Goal: Information Seeking & Learning: Learn about a topic

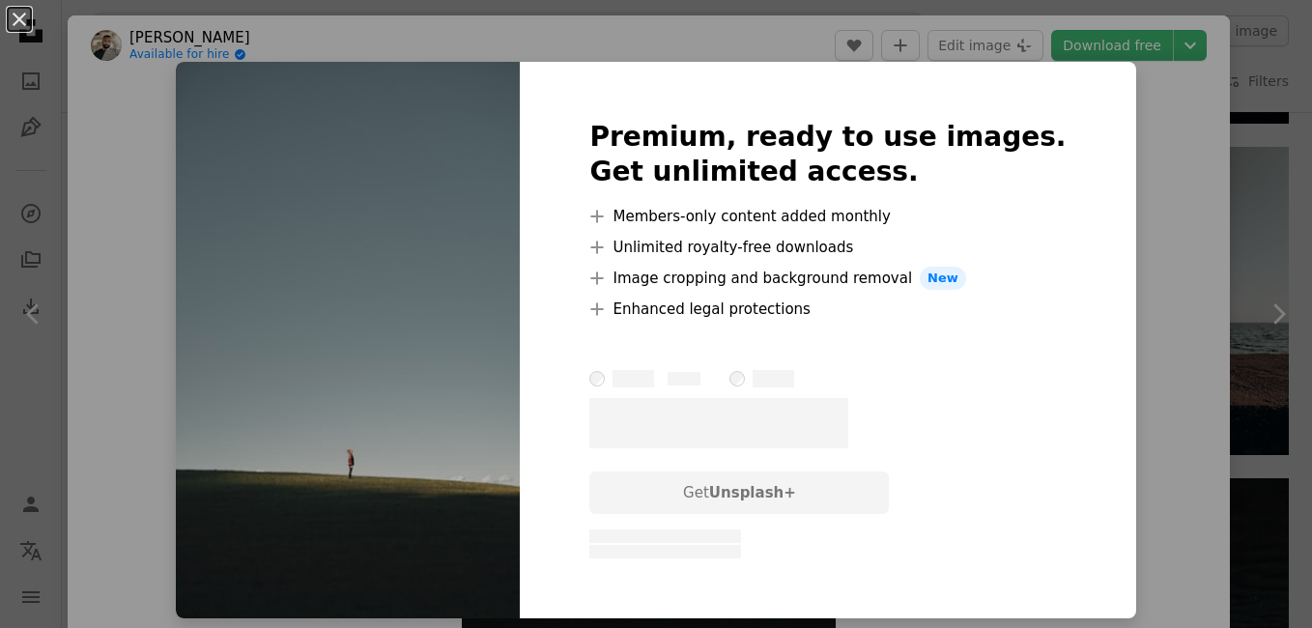
scroll to position [97, 0]
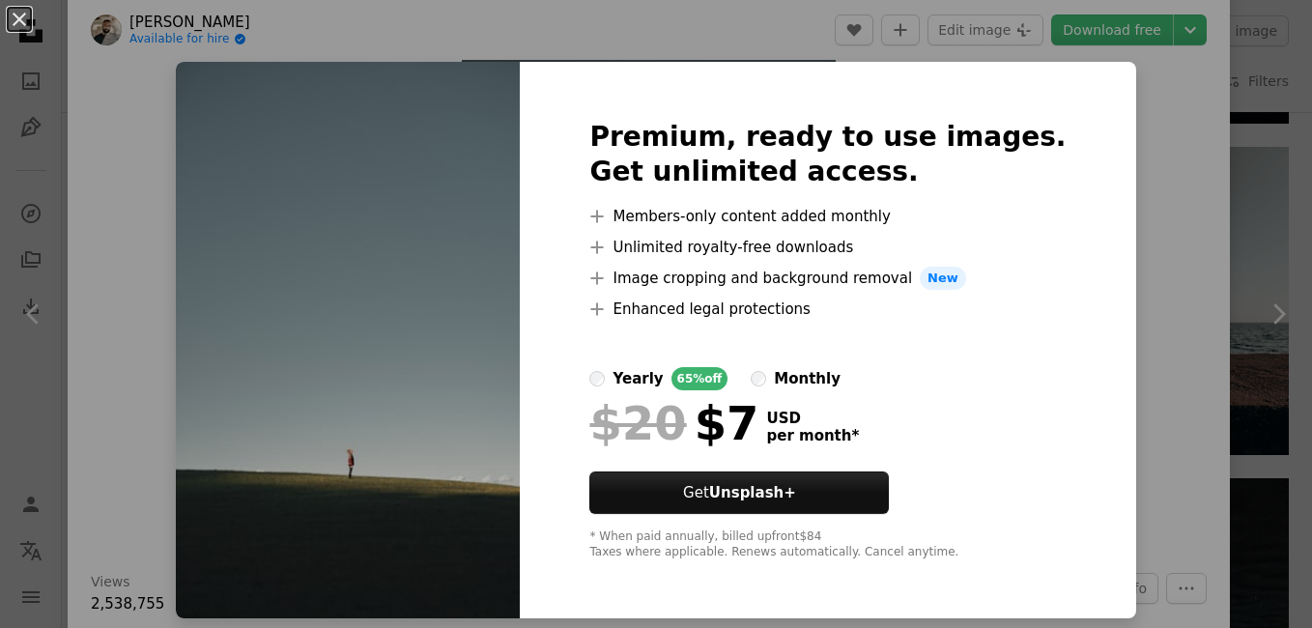
click at [1174, 140] on div "An X shape Premium, ready to use images. Get unlimited access. A plus sign Memb…" at bounding box center [656, 314] width 1312 height 628
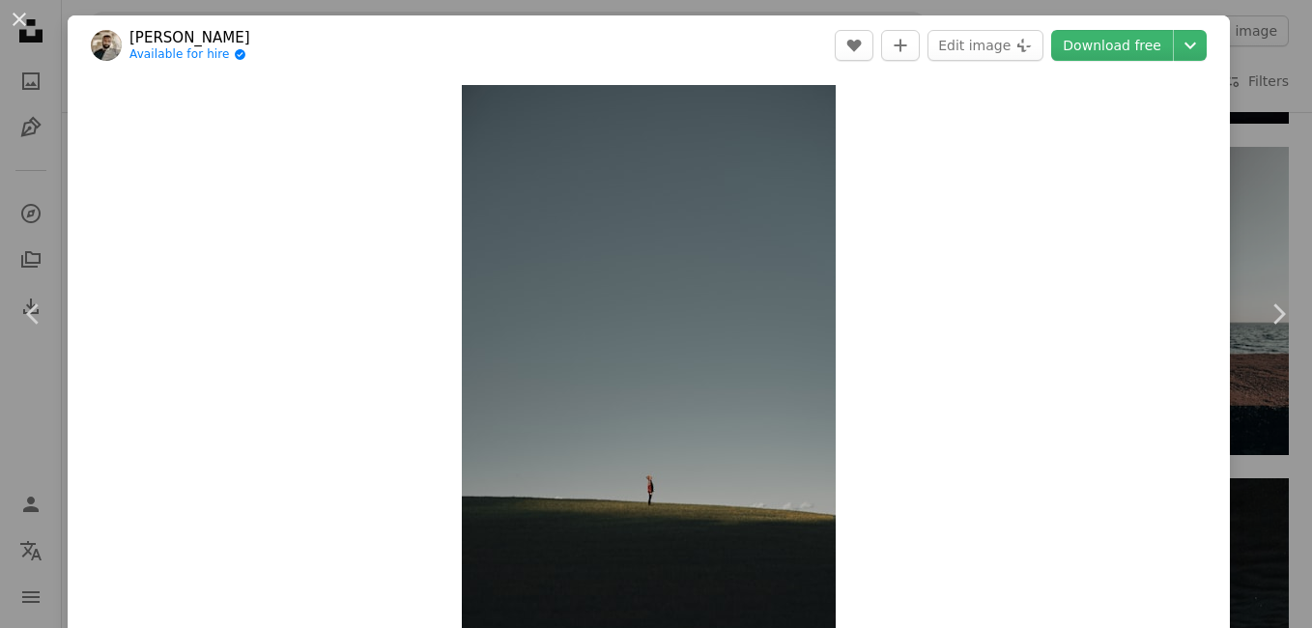
click at [20, 16] on button "An X shape" at bounding box center [19, 19] width 23 height 23
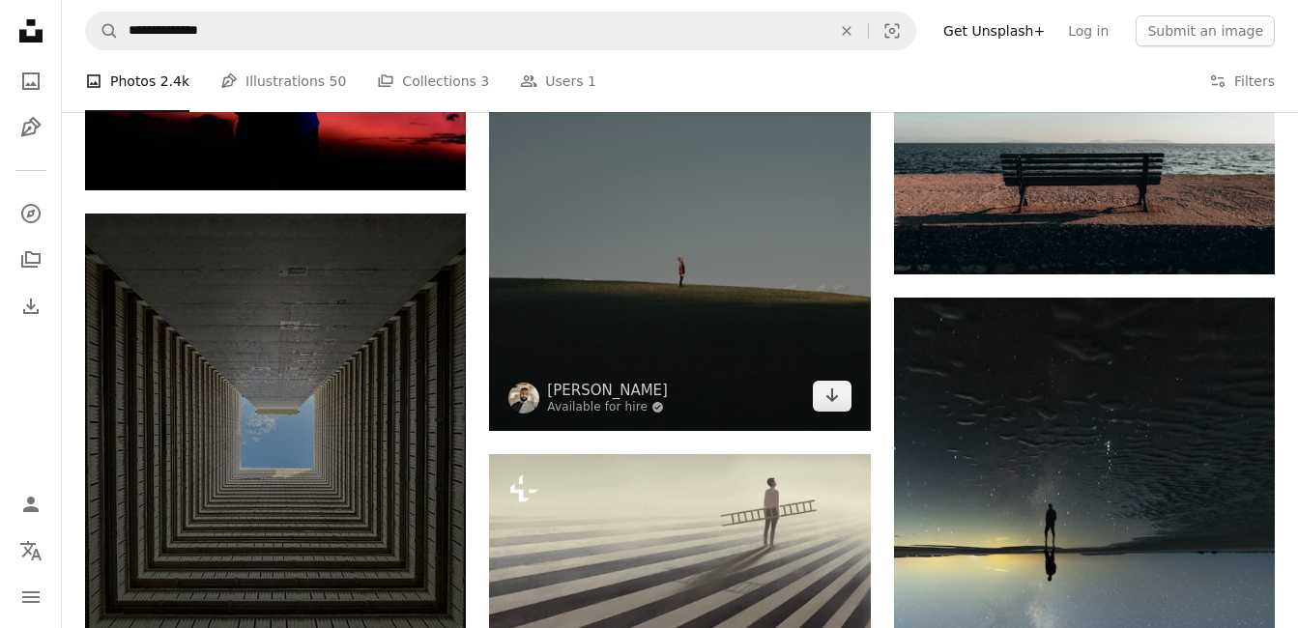
scroll to position [4639, 0]
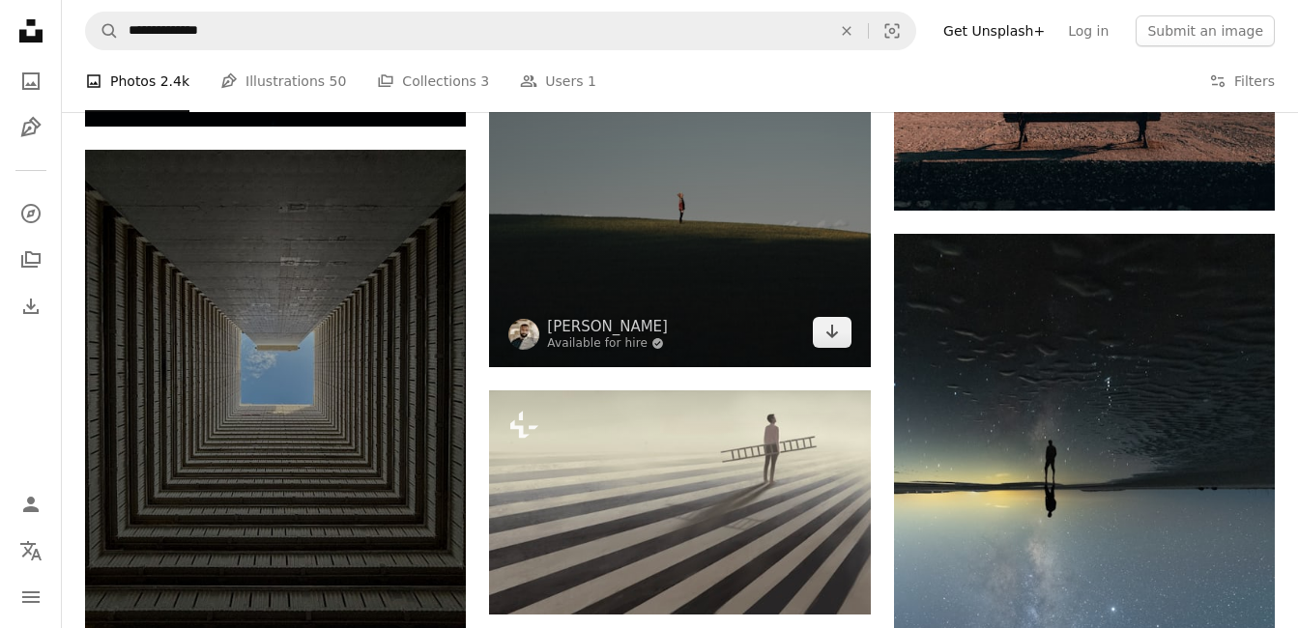
click at [630, 208] on img at bounding box center [679, 80] width 381 height 571
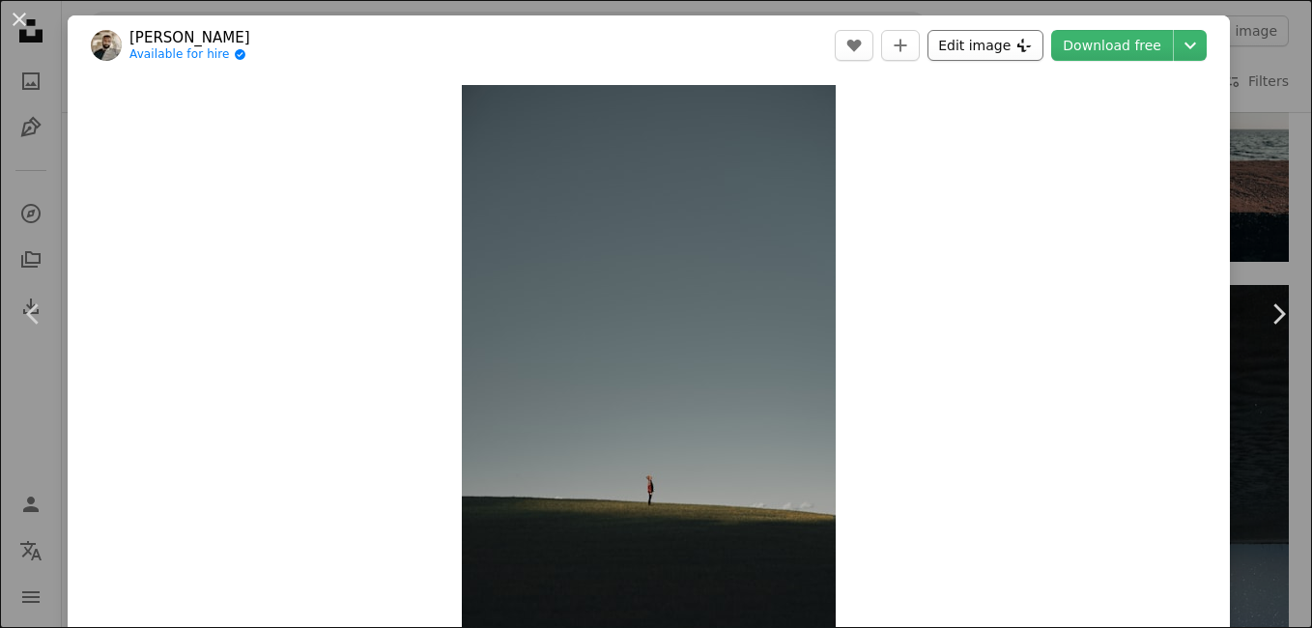
click at [985, 38] on button "Edit image Plus sign for Unsplash+" at bounding box center [986, 45] width 116 height 31
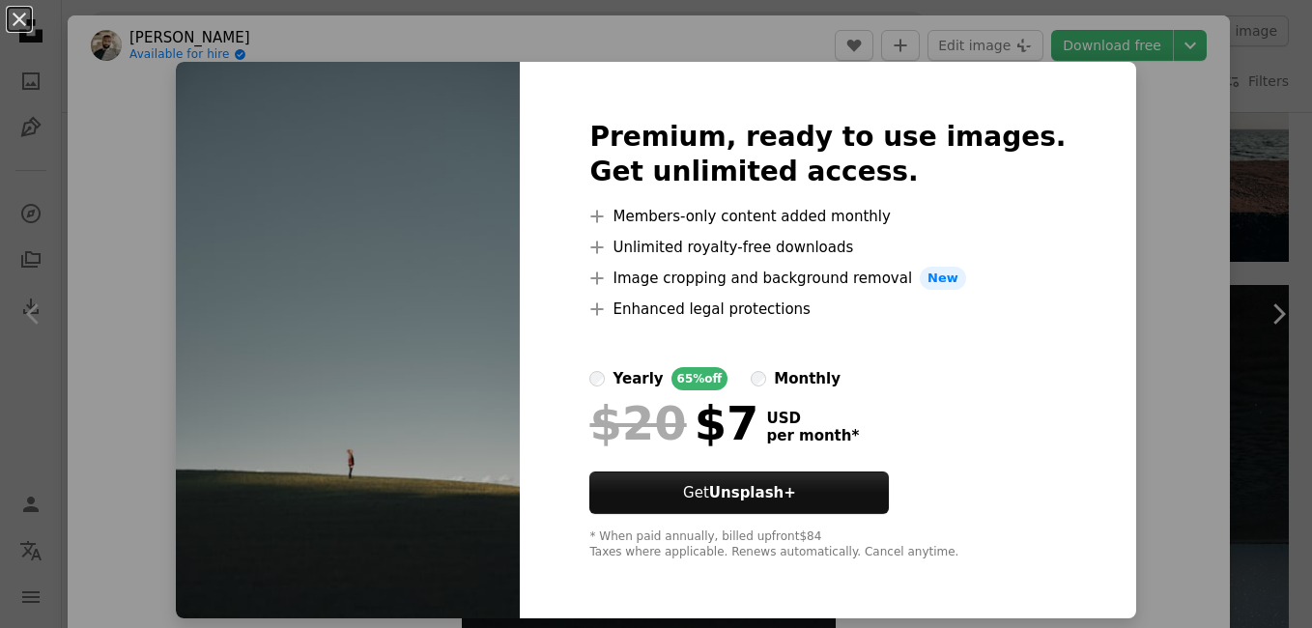
click at [631, 45] on div "An X shape Premium, ready to use images. Get unlimited access. A plus sign Memb…" at bounding box center [656, 314] width 1312 height 628
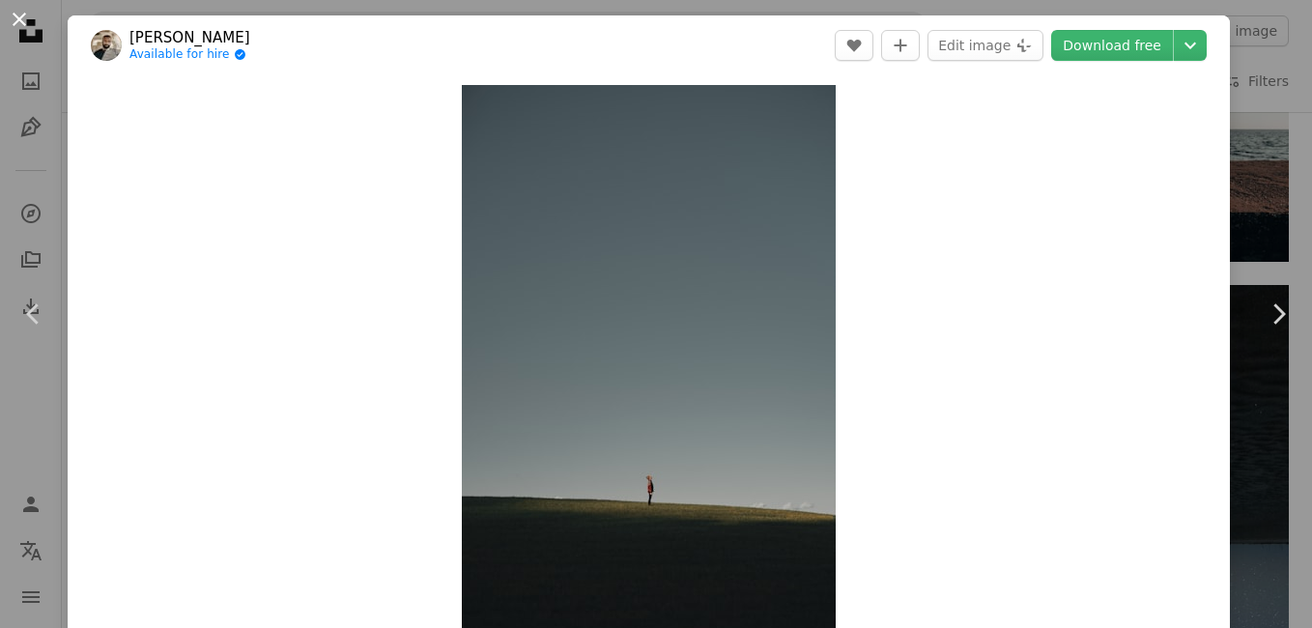
click at [11, 19] on button "An X shape" at bounding box center [19, 19] width 23 height 23
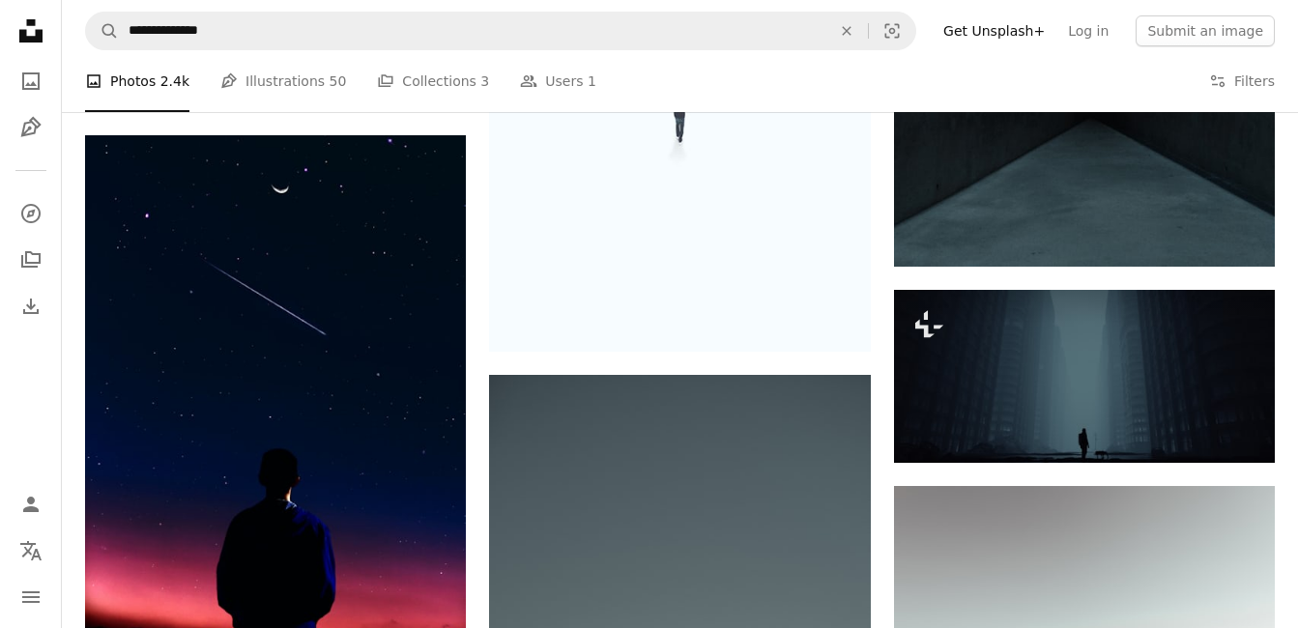
scroll to position [3769, 0]
